Goal: Task Accomplishment & Management: Manage account settings

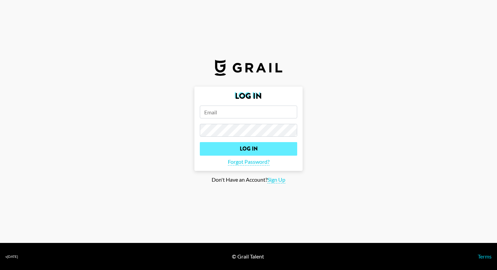
type input "[PERSON_NAME][EMAIL_ADDRESS][DOMAIN_NAME]"
click at [240, 145] on input "Log In" at bounding box center [248, 149] width 97 height 14
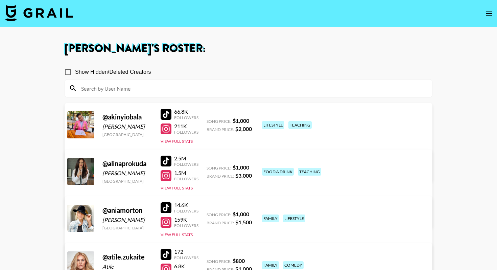
click at [38, 5] on img at bounding box center [39, 13] width 68 height 16
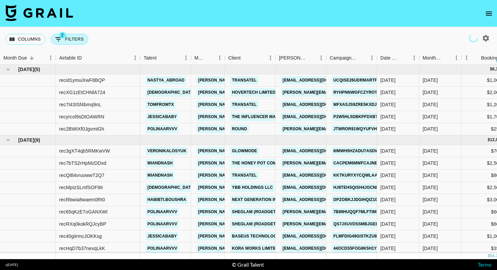
click at [69, 37] on button "2 Filters" at bounding box center [70, 39] width 38 height 11
select select "status"
select select "isNotAnyOf"
select select "status"
select select "approved"
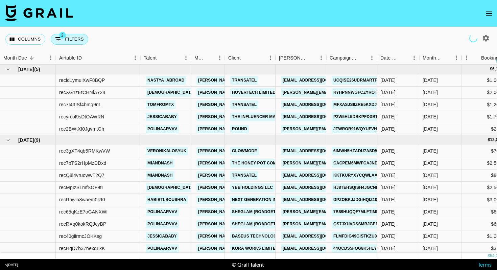
select select "bookerId"
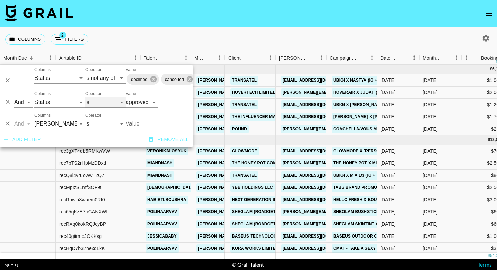
click at [101, 102] on select "is is not is any of is not any of" at bounding box center [105, 102] width 41 height 11
select select "not"
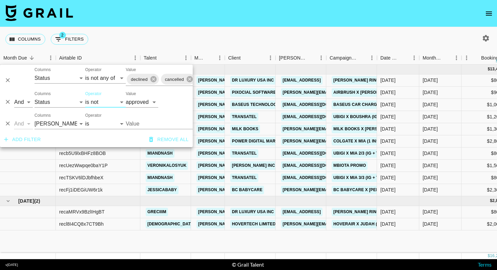
click at [225, 45] on div "Columns 2 Filters + Booking" at bounding box center [248, 39] width 497 height 24
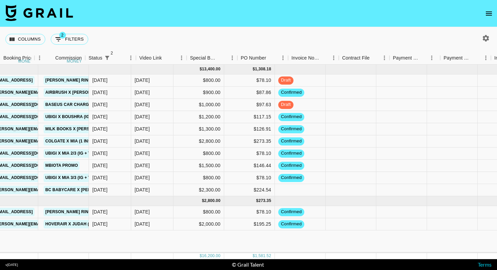
scroll to position [0, 489]
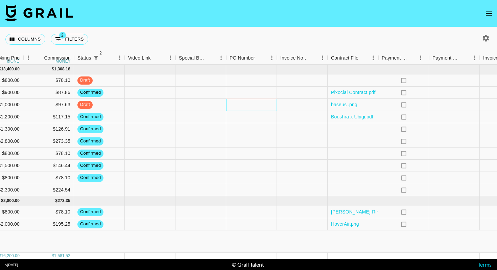
click at [246, 108] on div at bounding box center [251, 105] width 51 height 12
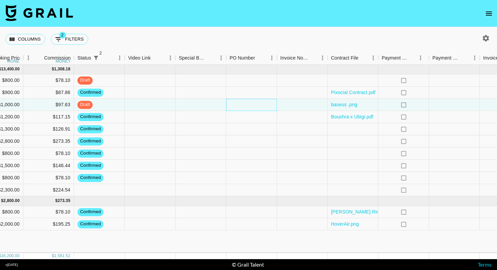
scroll to position [0, 549]
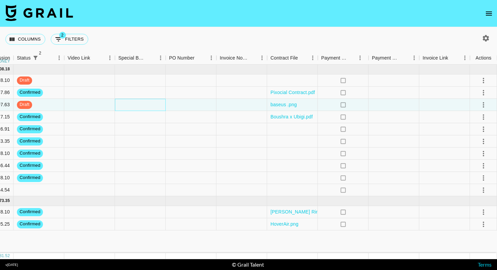
click at [150, 107] on div at bounding box center [140, 105] width 51 height 12
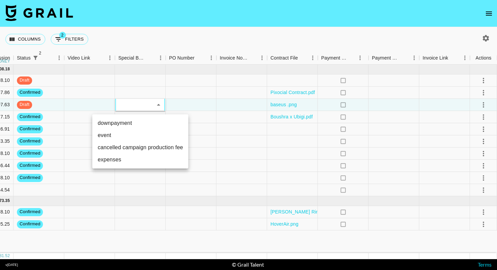
click at [126, 121] on li "downpayment" at bounding box center [140, 123] width 96 height 12
type input "downpayment"
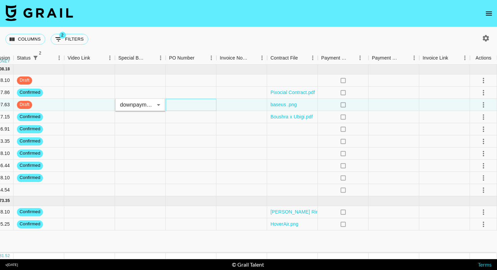
click at [195, 105] on div at bounding box center [191, 105] width 51 height 12
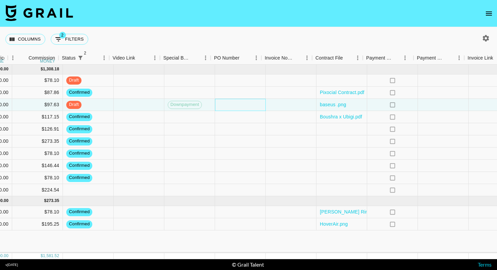
scroll to position [0, 477]
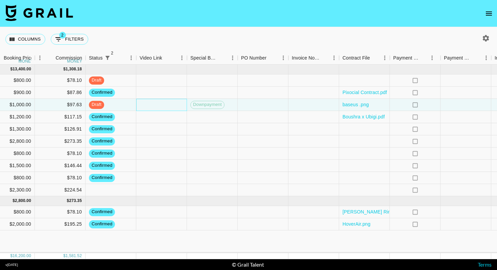
click at [174, 105] on div at bounding box center [161, 105] width 51 height 12
click at [254, 104] on div at bounding box center [263, 105] width 51 height 12
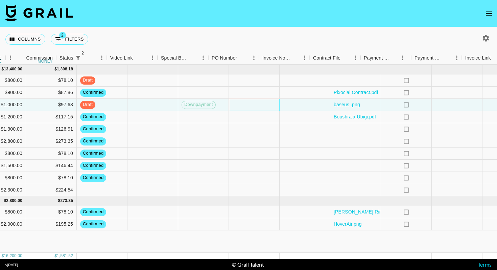
scroll to position [0, 549]
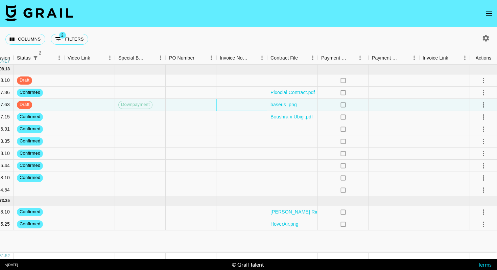
click at [244, 105] on div at bounding box center [241, 105] width 51 height 12
click at [376, 103] on div at bounding box center [393, 105] width 51 height 12
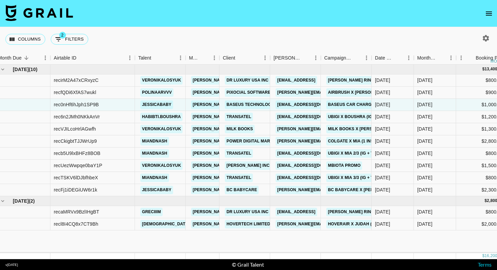
scroll to position [0, 0]
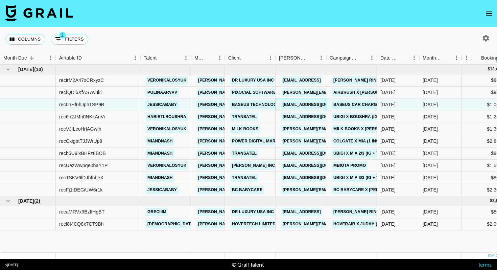
click at [277, 108] on div "[EMAIL_ADDRESS][DOMAIN_NAME]" at bounding box center [300, 105] width 51 height 12
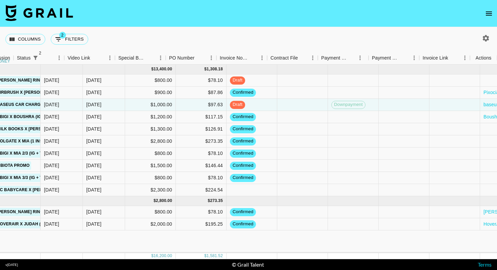
scroll to position [0, 549]
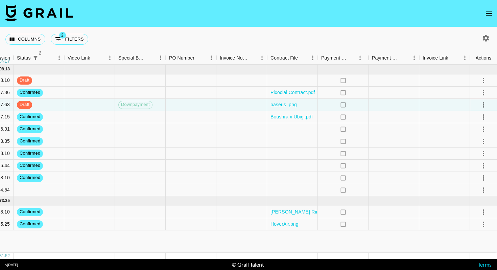
click at [481, 105] on icon "select merge strategy" at bounding box center [483, 105] width 8 height 8
click at [471, 168] on div "Approve" at bounding box center [468, 168] width 21 height 8
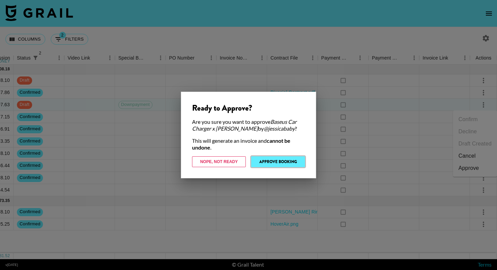
click at [279, 162] on button "Approve Booking" at bounding box center [278, 161] width 54 height 11
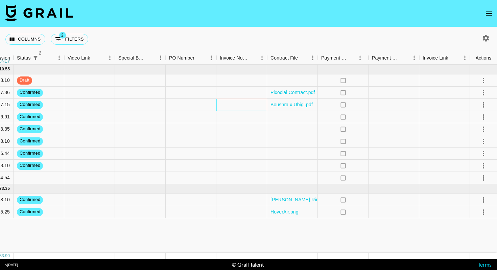
click at [247, 101] on div at bounding box center [241, 105] width 51 height 12
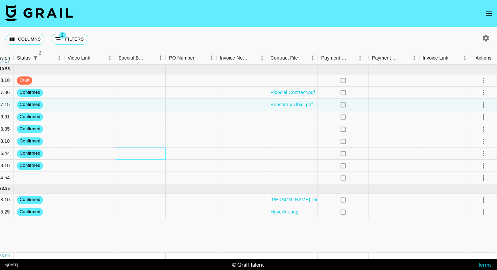
click at [150, 151] on div at bounding box center [140, 153] width 51 height 12
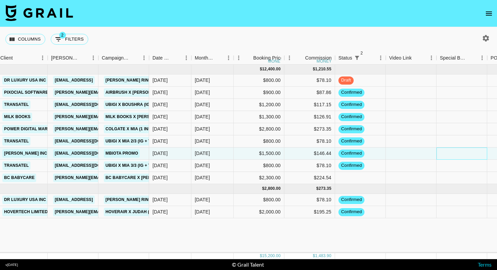
scroll to position [0, 24]
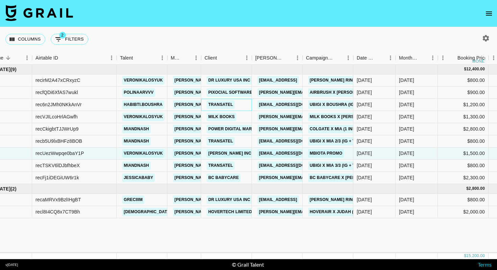
click at [246, 103] on div "Transatel" at bounding box center [226, 105] width 51 height 12
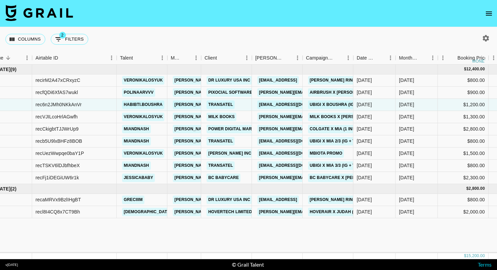
click at [241, 42] on div "Columns 2 Filters + Booking" at bounding box center [248, 39] width 497 height 24
